Goal: Task Accomplishment & Management: Use online tool/utility

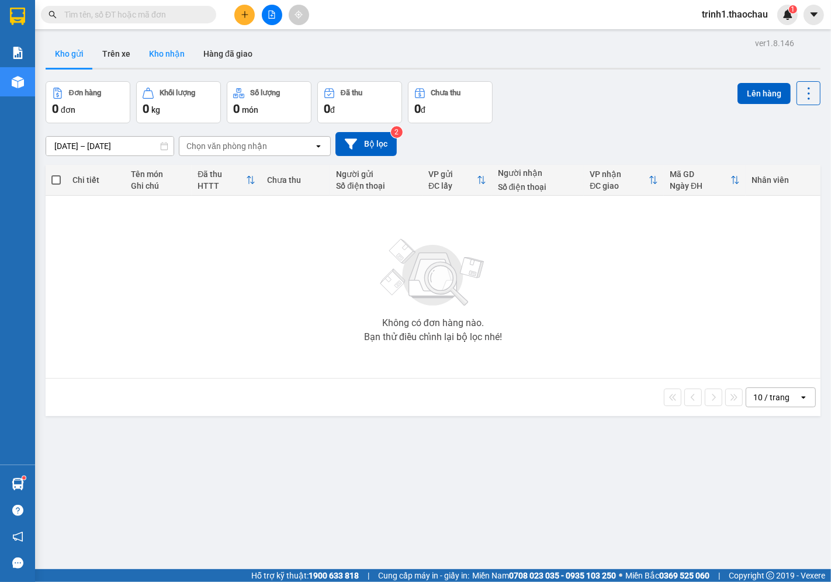
click at [160, 53] on button "Kho nhận" at bounding box center [167, 54] width 54 height 28
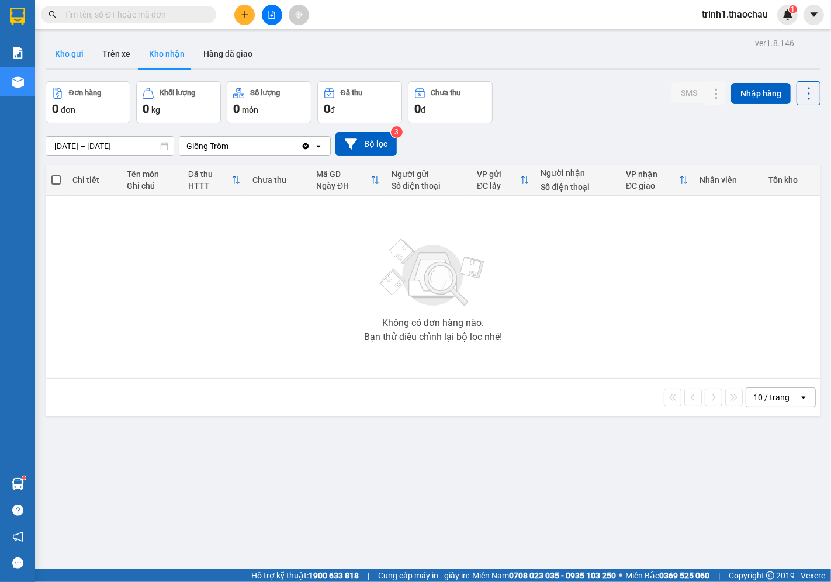
click at [85, 58] on button "Kho gửi" at bounding box center [69, 54] width 47 height 28
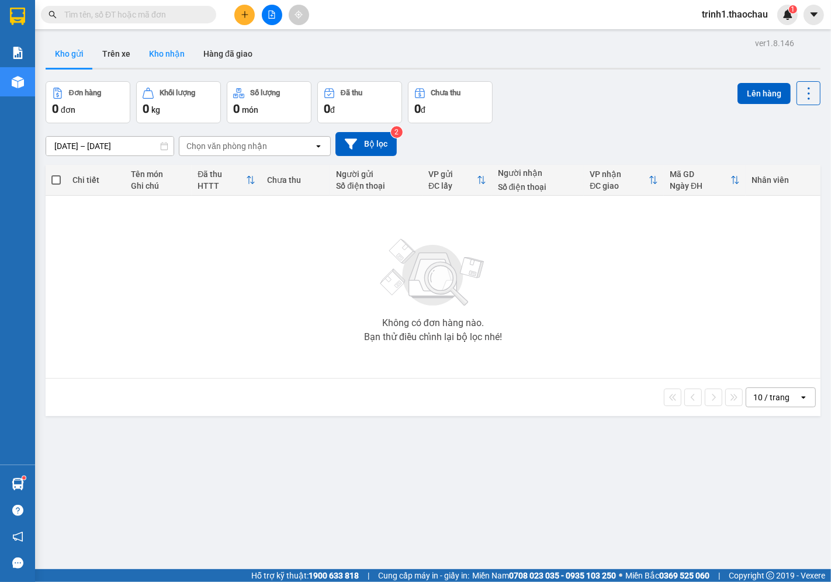
click at [168, 56] on button "Kho nhận" at bounding box center [167, 54] width 54 height 28
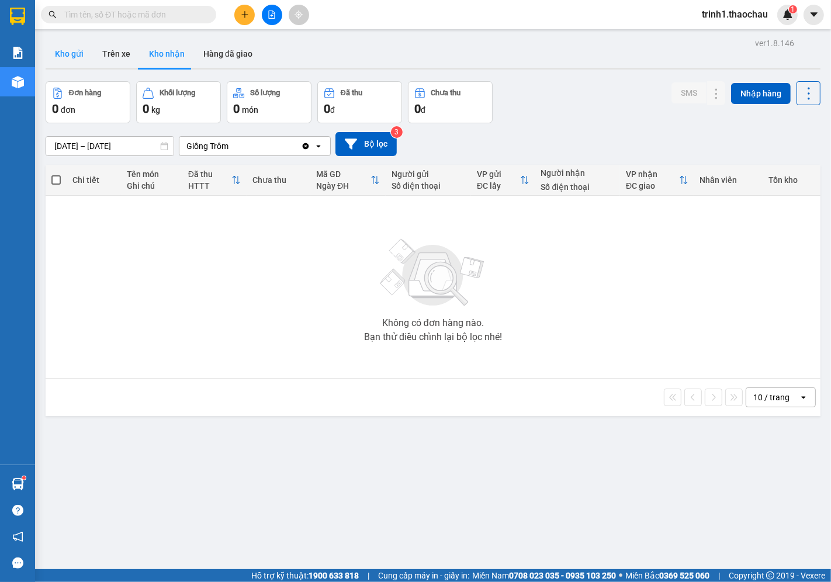
click at [69, 61] on button "Kho gửi" at bounding box center [69, 54] width 47 height 28
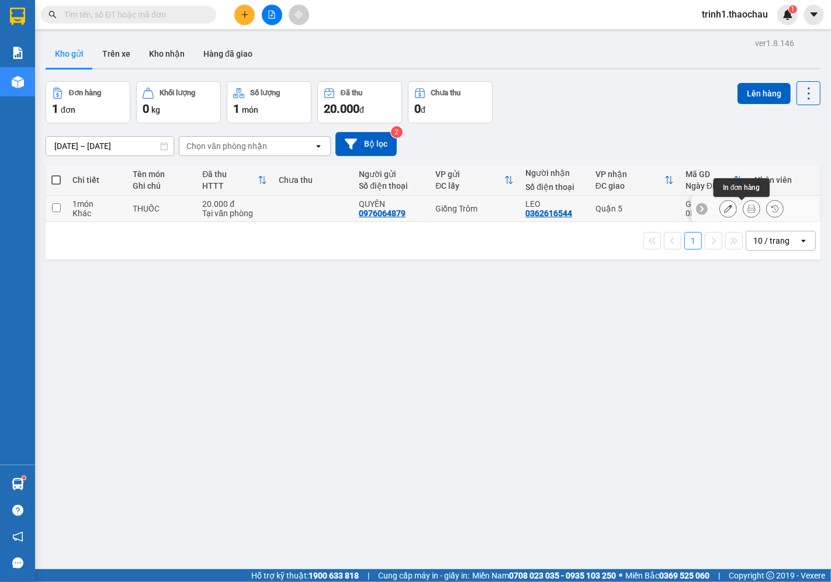
click at [748, 207] on icon at bounding box center [752, 209] width 8 height 8
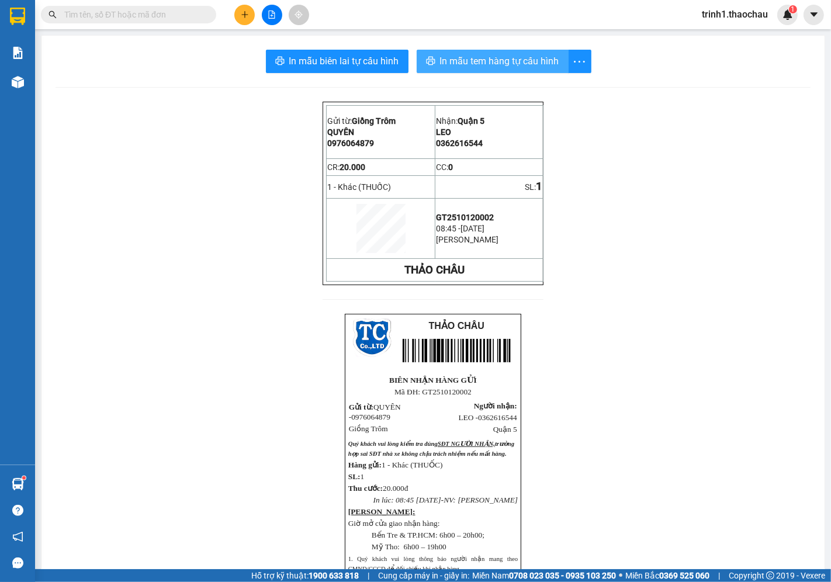
click at [516, 60] on span "In mẫu tem hàng tự cấu hình" at bounding box center [499, 61] width 119 height 15
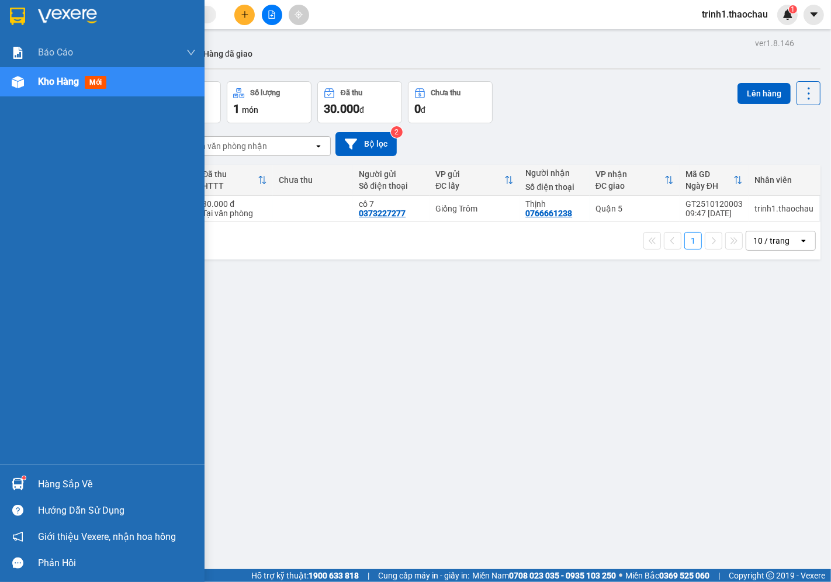
click at [0, 317] on div "Báo cáo Báo cáo dòng tiền (nhân viên) Doanh số tạo đơn theo VP gửi (nhân viên) …" at bounding box center [102, 251] width 205 height 427
click at [0, 271] on div "Báo cáo Báo cáo dòng tiền (nhân viên) Doanh số tạo đơn theo VP gửi (nhân viên) …" at bounding box center [102, 251] width 205 height 427
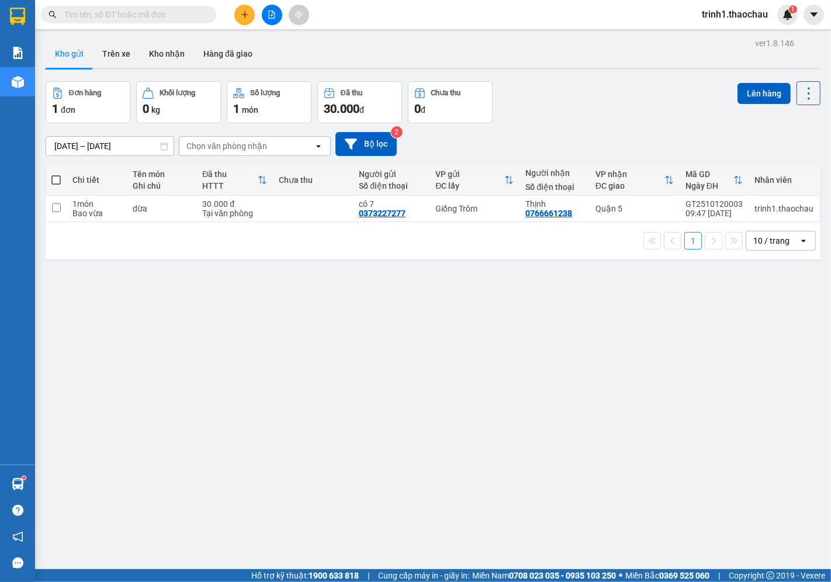
click at [714, 386] on div "ver 1.8.146 Kho gửi Trên xe Kho nhận Hàng đã giao Đơn hàng 1 đơn Khối lượng 0 k…" at bounding box center [433, 326] width 784 height 582
click at [743, 203] on button at bounding box center [751, 209] width 16 height 20
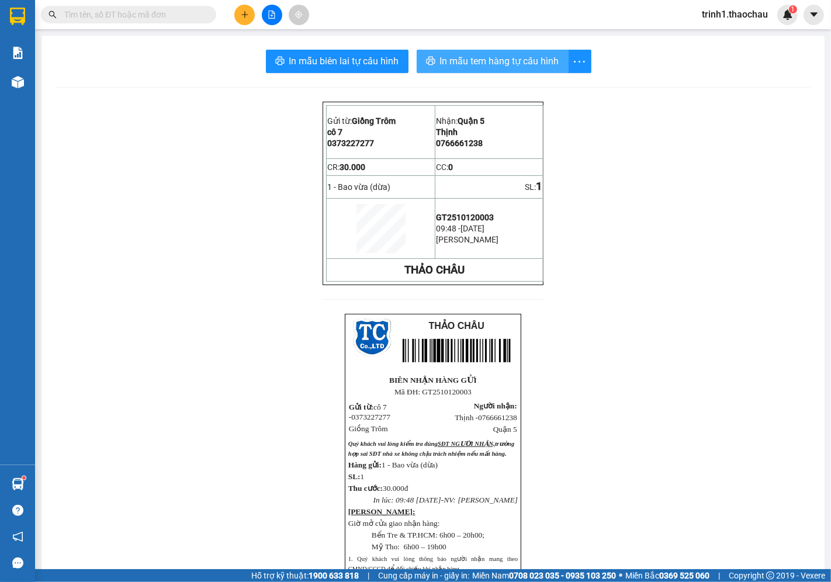
click at [473, 65] on span "In mẫu tem hàng tự cấu hình" at bounding box center [499, 61] width 119 height 15
